Goal: Task Accomplishment & Management: Complete application form

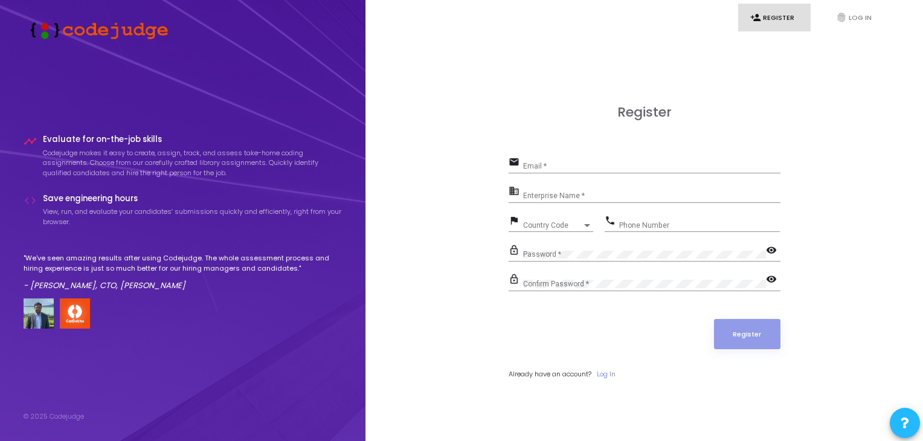
click at [559, 162] on div "Email *" at bounding box center [651, 163] width 257 height 19
click at [609, 370] on link "Log In" at bounding box center [606, 374] width 19 height 10
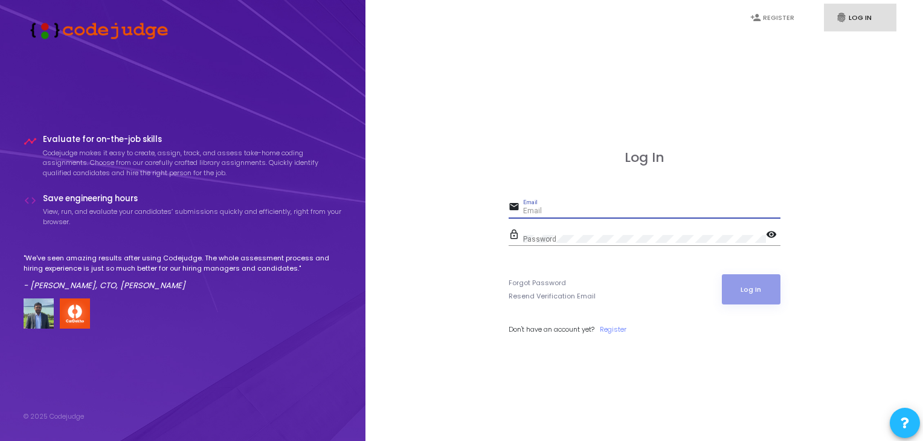
click at [599, 208] on input "Email" at bounding box center [651, 211] width 257 height 8
